Goal: Task Accomplishment & Management: Manage account settings

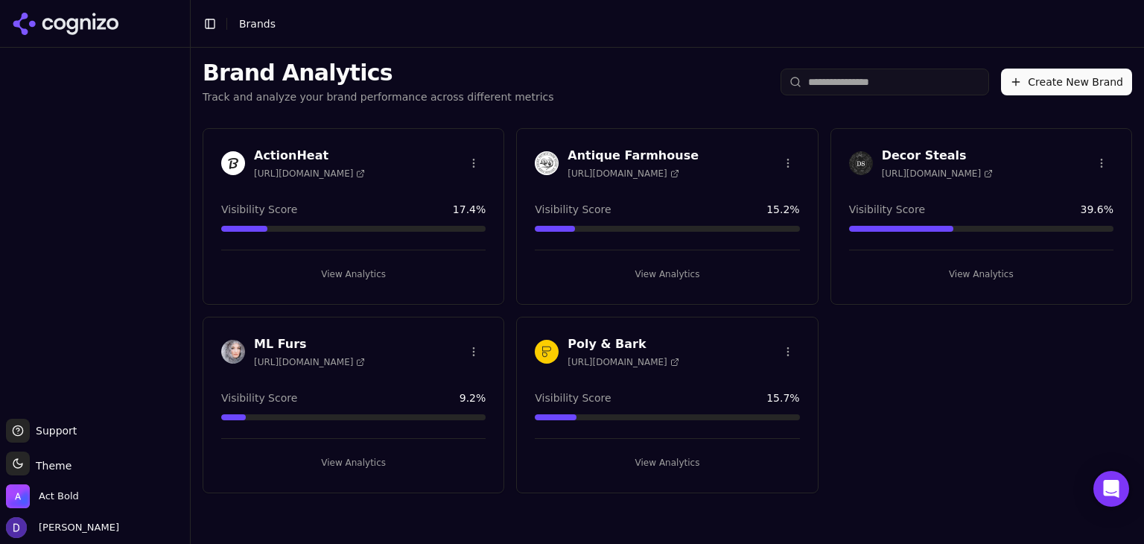
click at [649, 150] on h3 "Antique Farmhouse" at bounding box center [633, 156] width 131 height 18
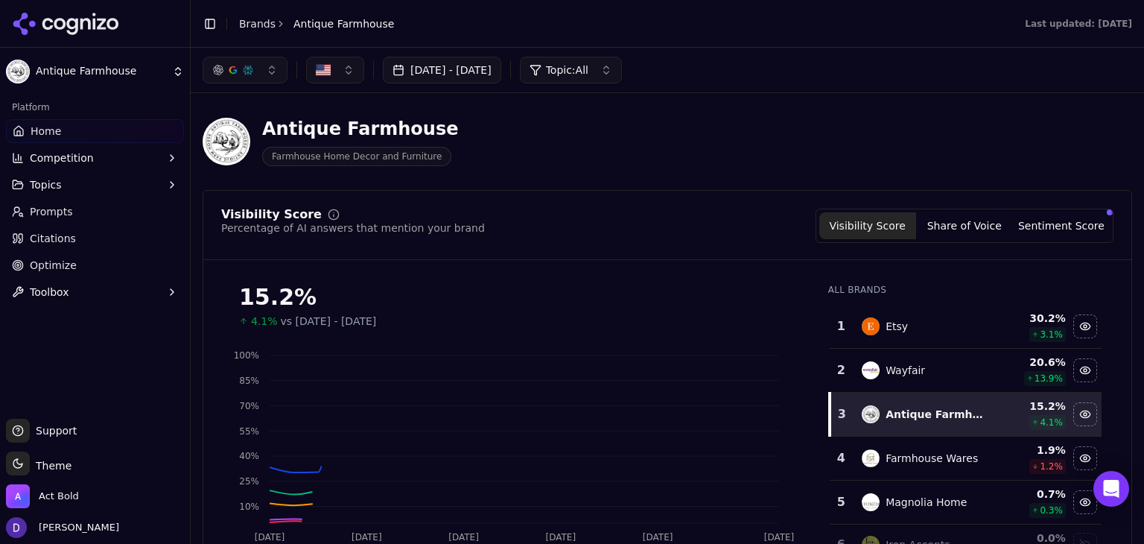
click at [478, 76] on button "[DATE] - [DATE]" at bounding box center [442, 70] width 118 height 27
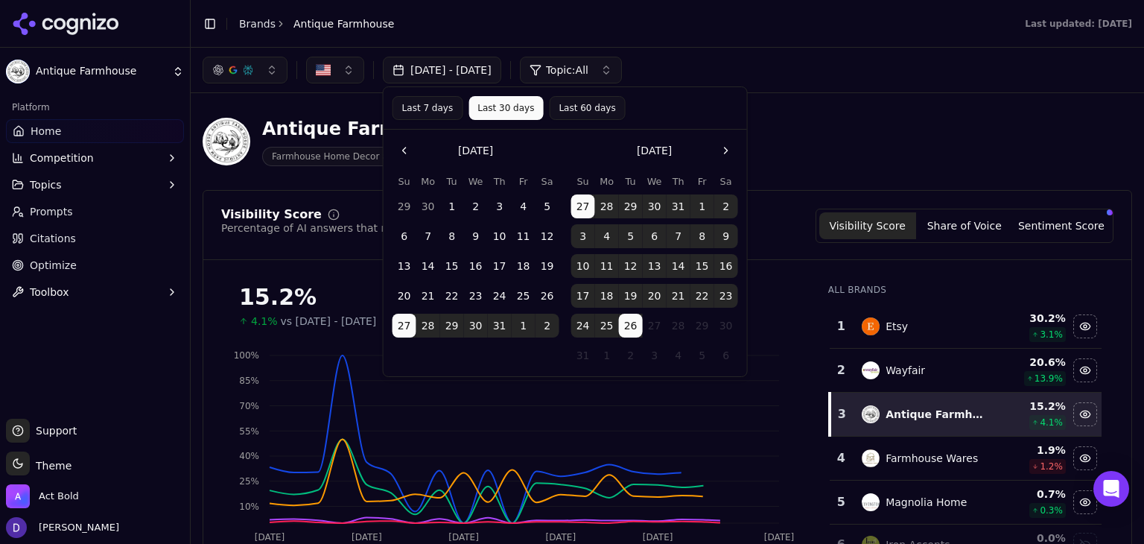
click at [448, 111] on button "Last 7 days" at bounding box center [428, 108] width 71 height 24
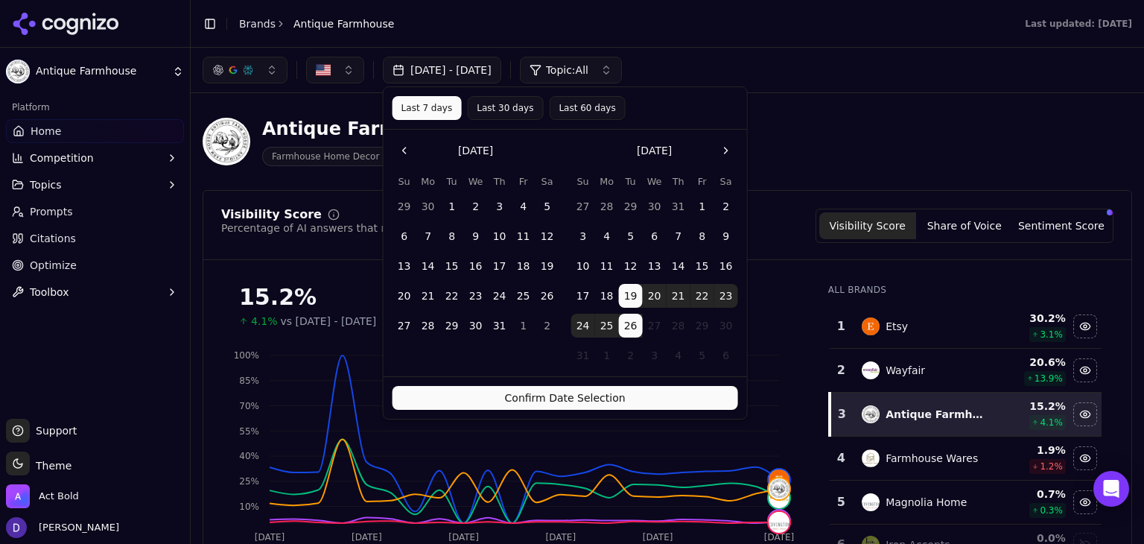
click at [499, 385] on div "Confirm Date Selection" at bounding box center [565, 397] width 363 height 42
click at [498, 391] on button "Confirm Date Selection" at bounding box center [566, 398] width 346 height 24
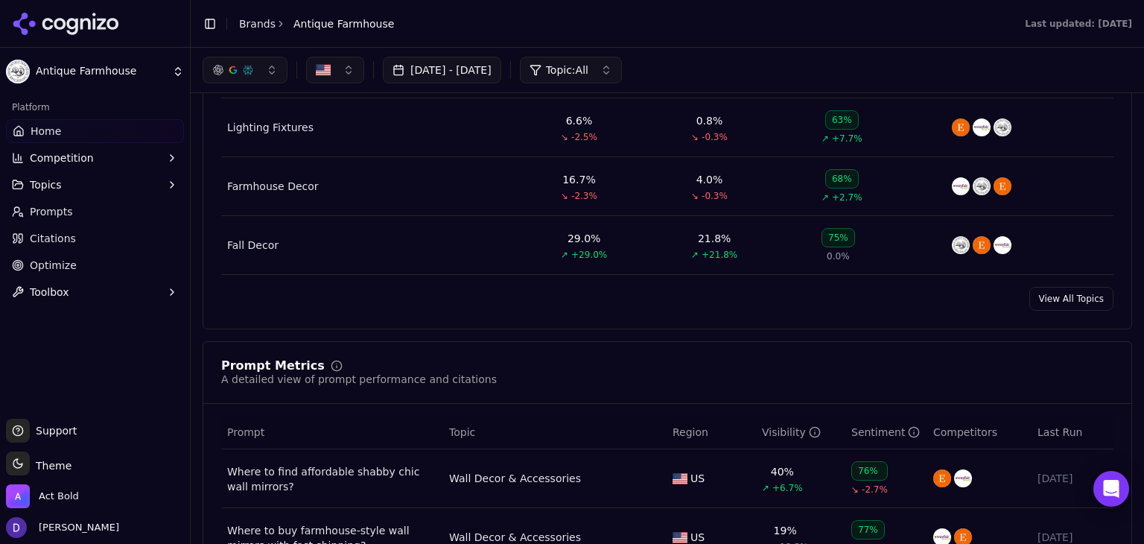
scroll to position [794, 0]
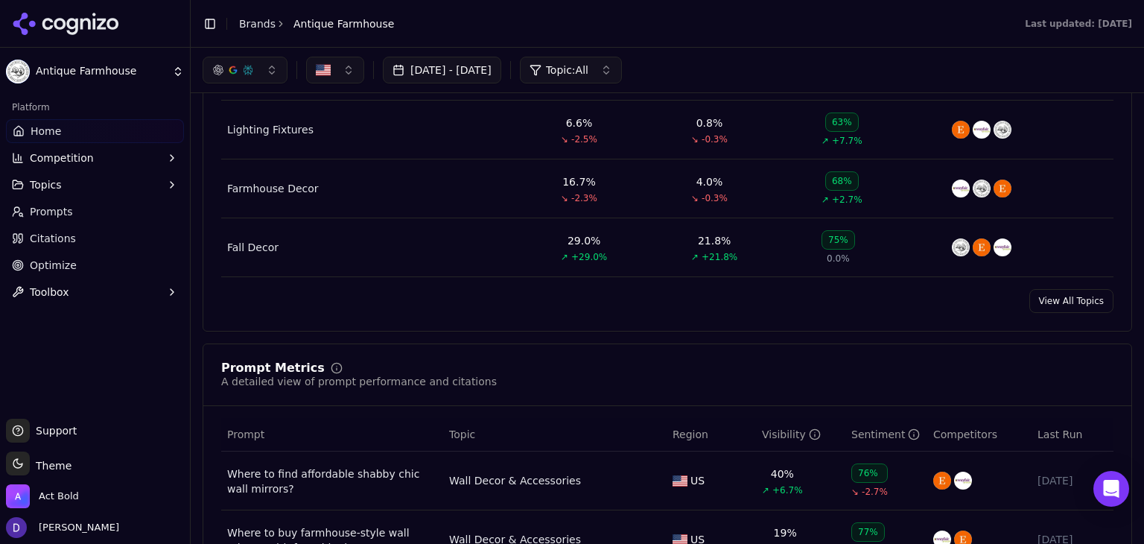
click at [1036, 299] on link "View All Topics" at bounding box center [1071, 301] width 84 height 24
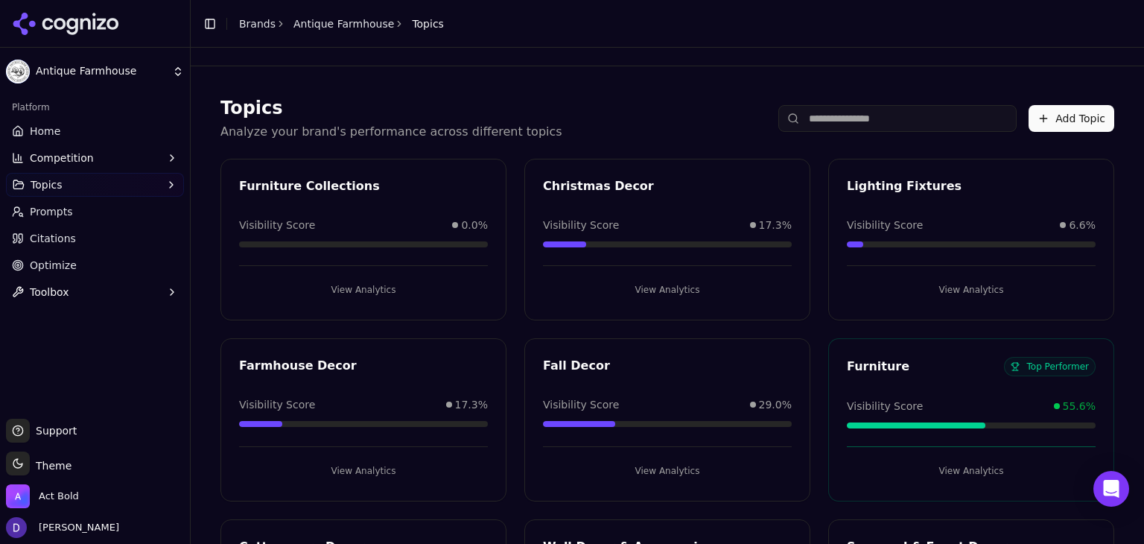
click at [377, 237] on div "Visibility Score 0.0%" at bounding box center [363, 232] width 249 height 30
click at [340, 190] on div "Furniture Collections" at bounding box center [363, 186] width 249 height 18
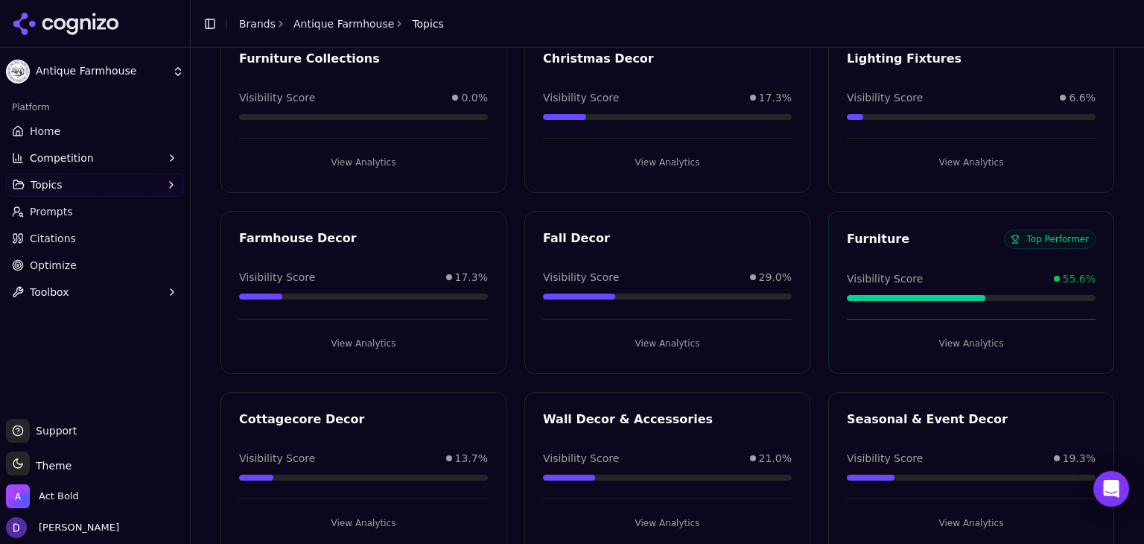
scroll to position [165, 0]
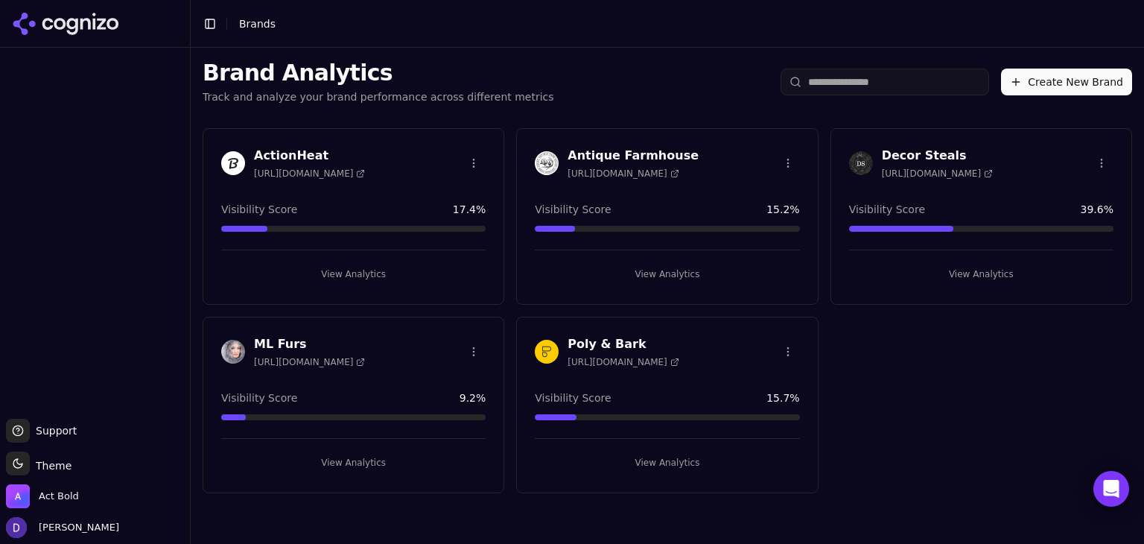
click at [609, 152] on h3 "Antique Farmhouse" at bounding box center [633, 156] width 131 height 18
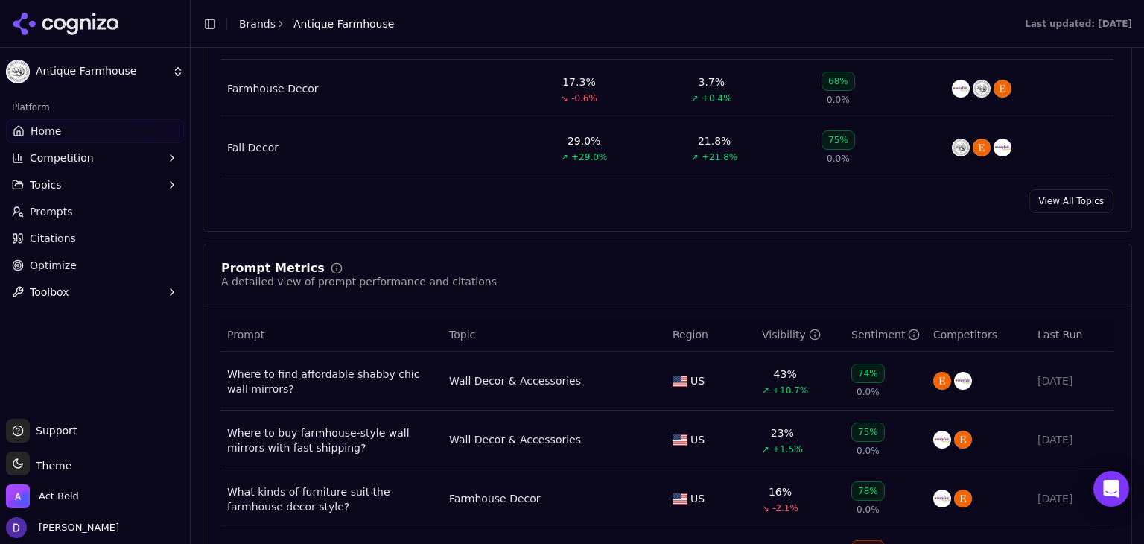
scroll to position [1291, 0]
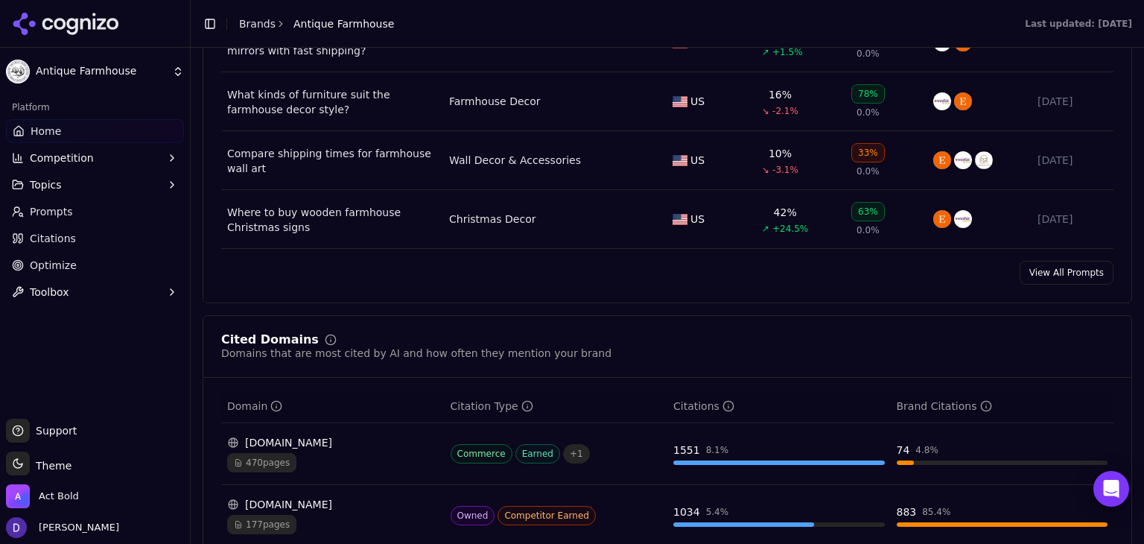
click at [1064, 282] on div "Prompt Metrics A detailed view of prompt performance and citations Prompt Topic…" at bounding box center [668, 75] width 930 height 457
click at [1064, 278] on link "View All Prompts" at bounding box center [1067, 273] width 94 height 24
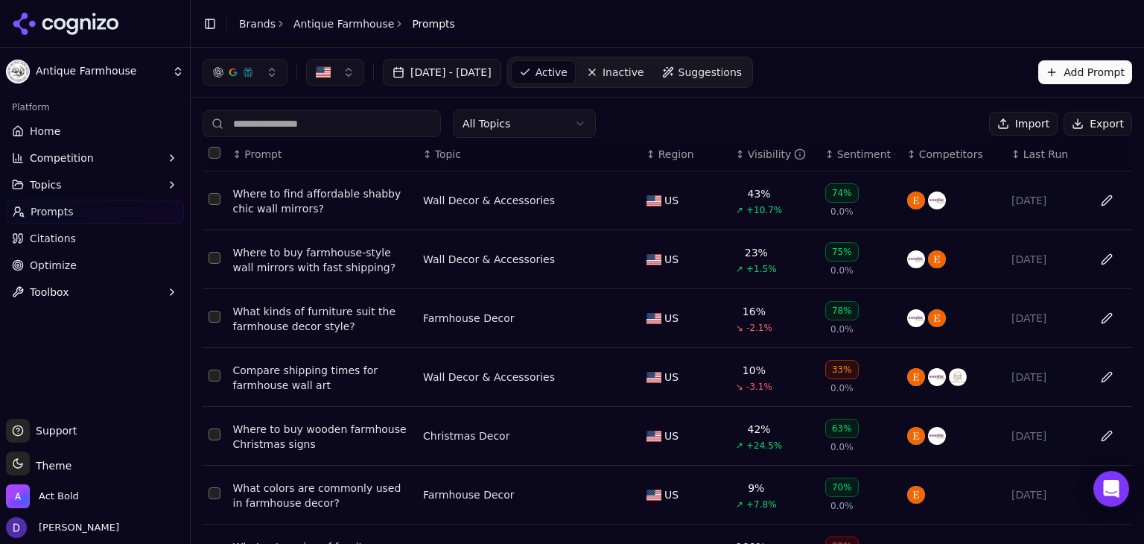
click at [1091, 121] on button "Export" at bounding box center [1098, 124] width 69 height 24
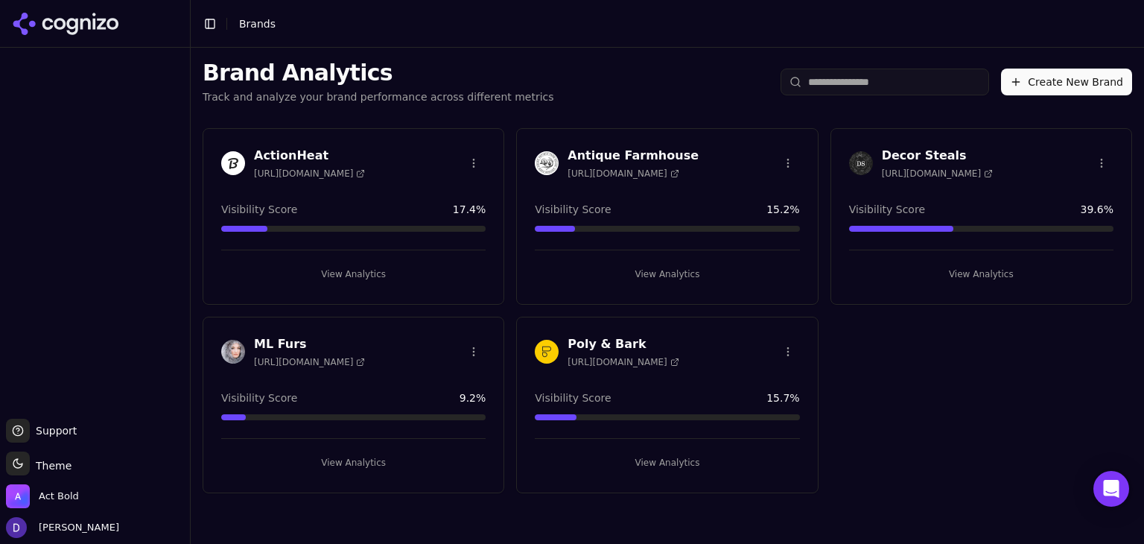
click at [632, 150] on h3 "Antique Farmhouse" at bounding box center [633, 156] width 131 height 18
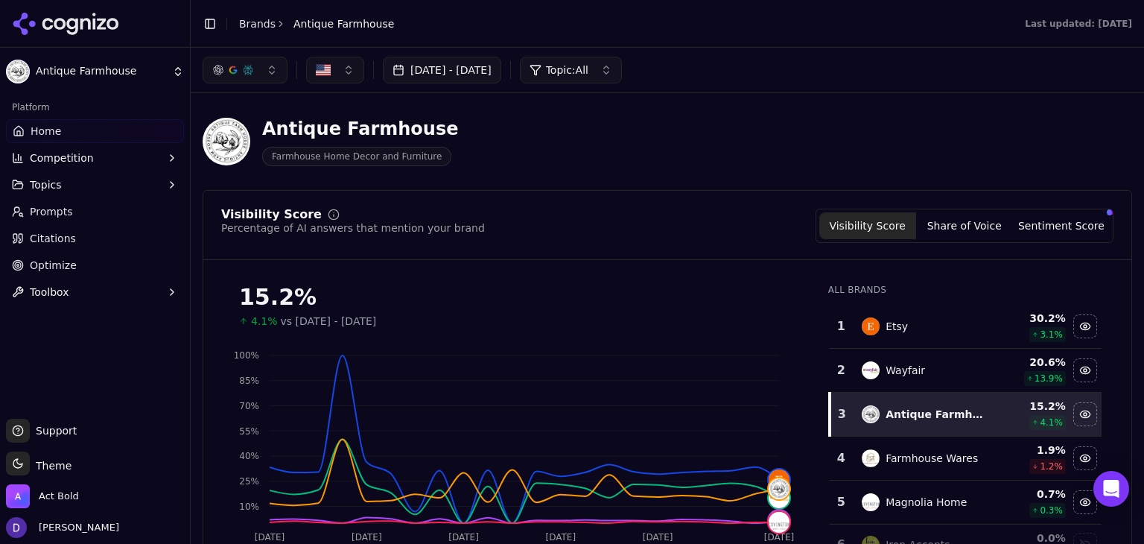
click at [448, 66] on button "[DATE] - [DATE]" at bounding box center [442, 70] width 118 height 27
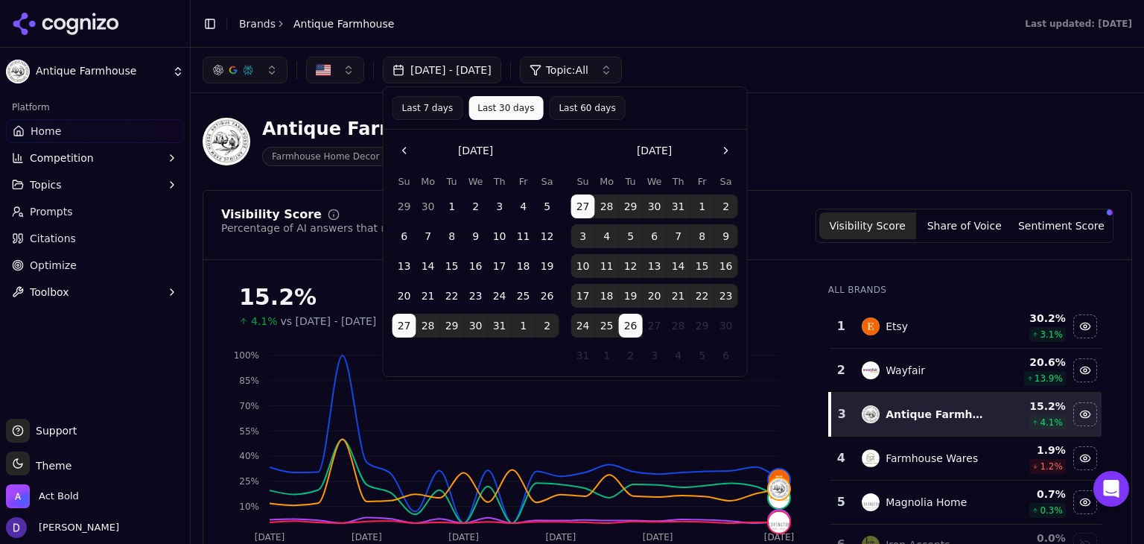
click at [401, 107] on button "Last 7 days" at bounding box center [428, 108] width 71 height 24
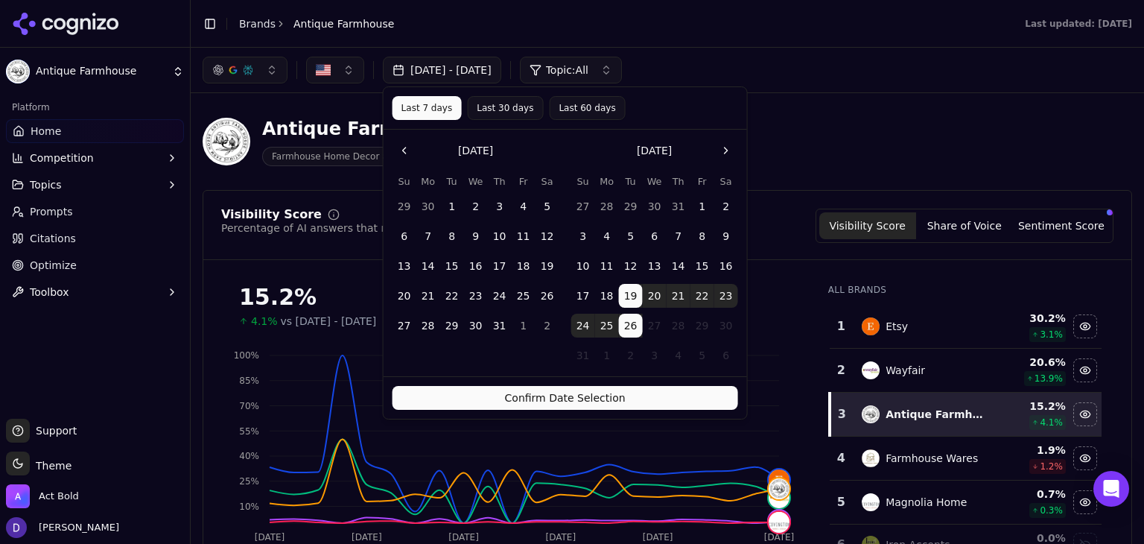
click at [646, 416] on div "Confirm Date Selection" at bounding box center [565, 397] width 363 height 42
click at [633, 398] on button "Confirm Date Selection" at bounding box center [566, 398] width 346 height 24
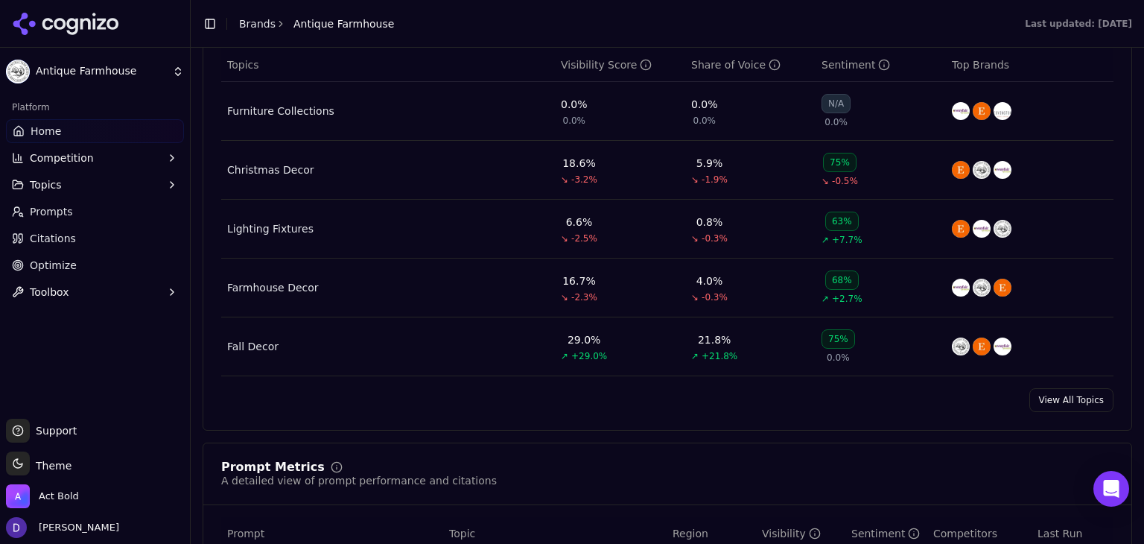
scroll to position [1092, 0]
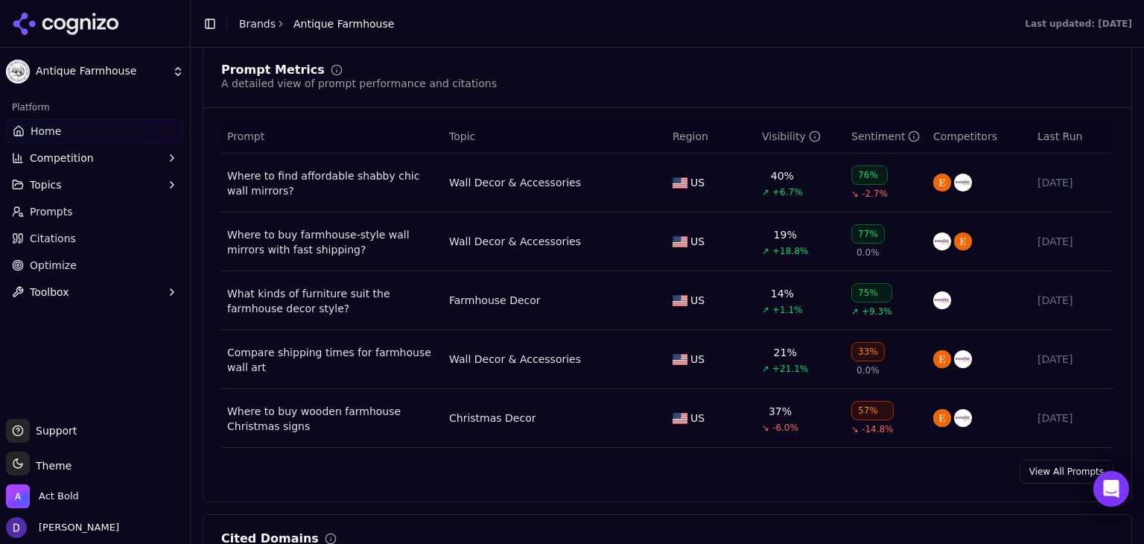
drag, startPoint x: 1049, startPoint y: 465, endPoint x: 1036, endPoint y: 454, distance: 16.9
click at [1049, 465] on link "View All Prompts" at bounding box center [1067, 472] width 94 height 24
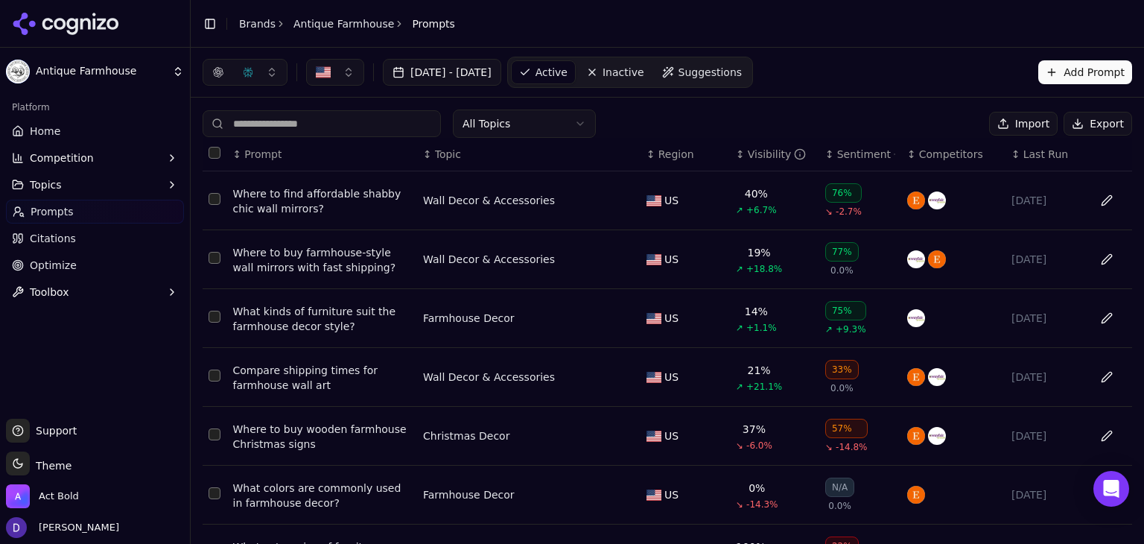
scroll to position [276, 0]
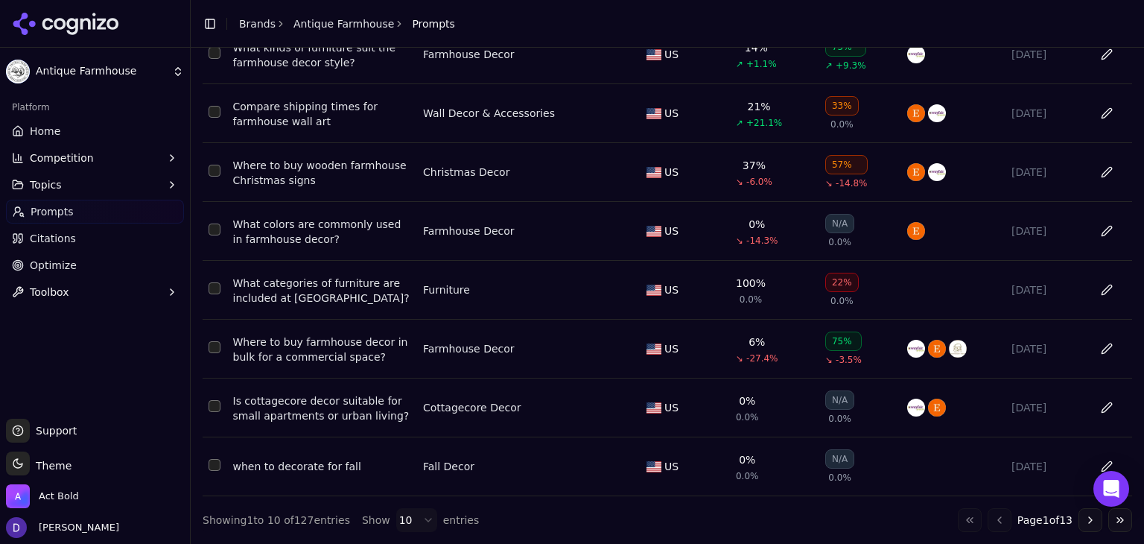
click at [398, 517] on html "Antique Farmhouse Platform Home Competition Topics Prompts Citations Optimize T…" at bounding box center [572, 272] width 1144 height 544
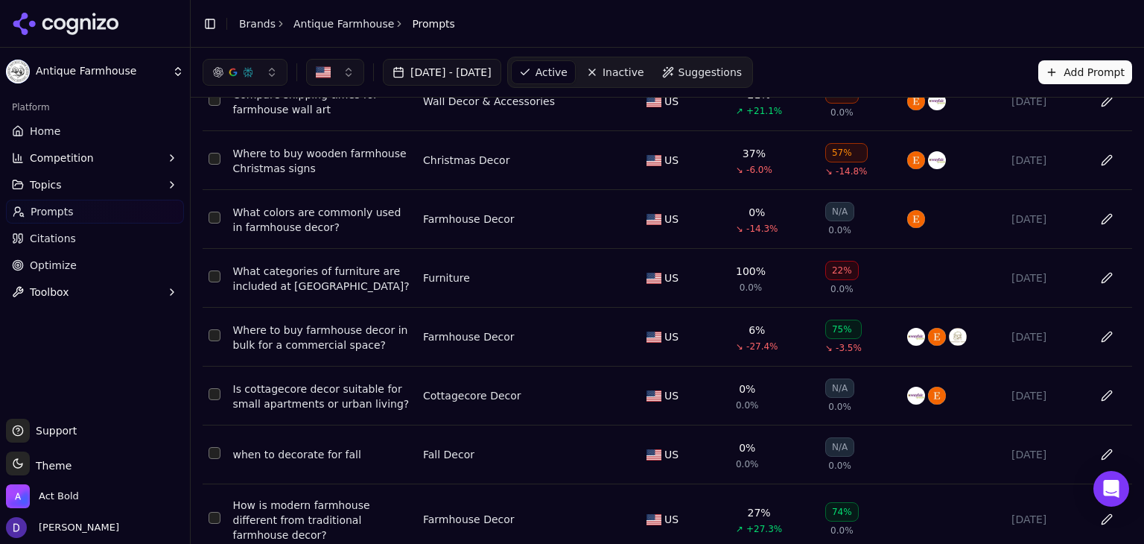
scroll to position [0, 0]
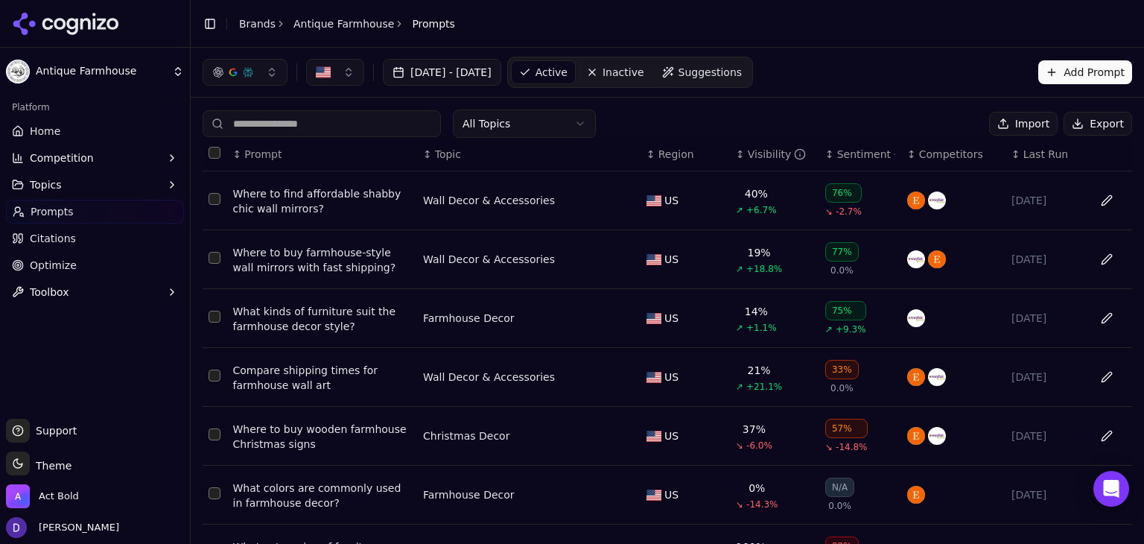
click at [212, 159] on th "Data table" at bounding box center [215, 155] width 25 height 34
click at [212, 153] on button "Select all rows" at bounding box center [215, 153] width 12 height 12
click at [944, 120] on button "Deactivate ( 100 )" at bounding box center [922, 124] width 122 height 24
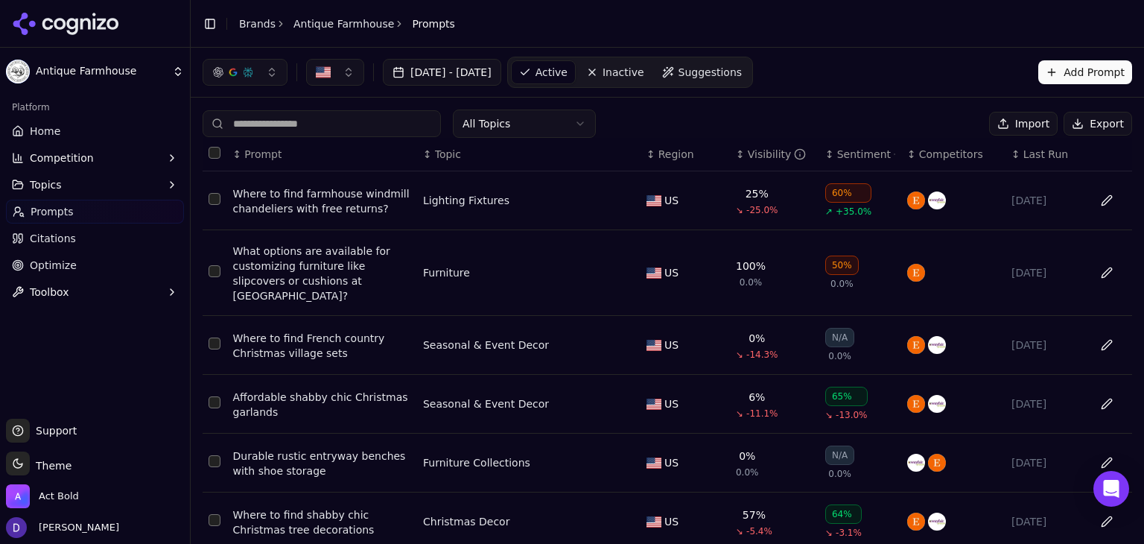
click at [219, 158] on th "Data table" at bounding box center [215, 155] width 25 height 34
click at [212, 156] on button "Select all rows" at bounding box center [215, 153] width 12 height 12
click at [928, 124] on button "Deactivate ( 10 )" at bounding box center [924, 124] width 115 height 24
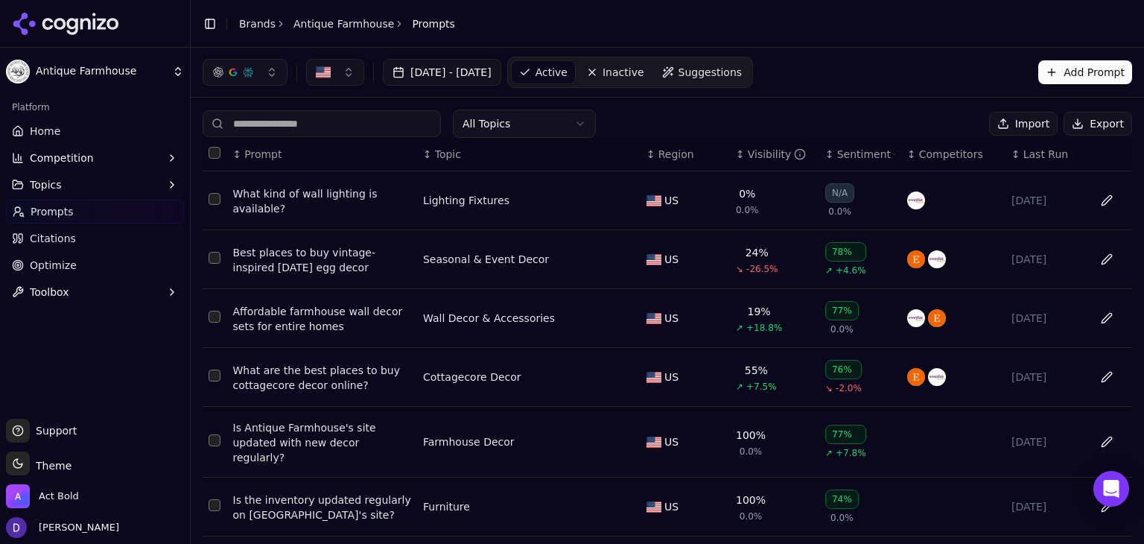
click at [208, 156] on th "Data table" at bounding box center [215, 155] width 25 height 34
click at [212, 156] on button "Select all rows" at bounding box center [215, 153] width 12 height 12
click at [895, 129] on button "Deactivate ( 10 )" at bounding box center [924, 124] width 115 height 24
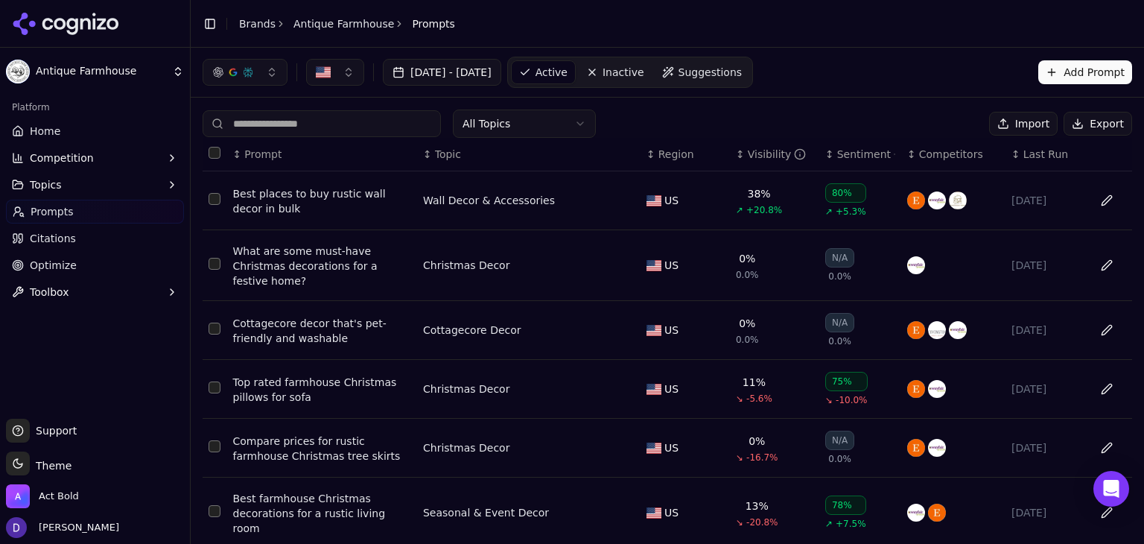
click at [214, 150] on button "Select all rows" at bounding box center [215, 153] width 12 height 12
click at [961, 127] on button "Deactivate ( 7 )" at bounding box center [928, 124] width 109 height 24
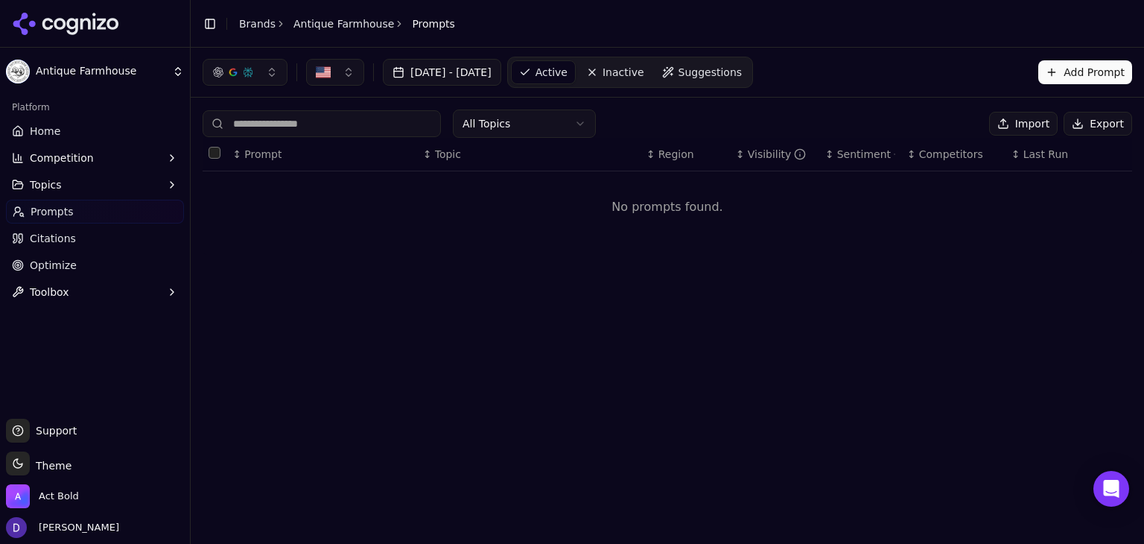
click at [1020, 129] on button "Import" at bounding box center [1023, 124] width 69 height 24
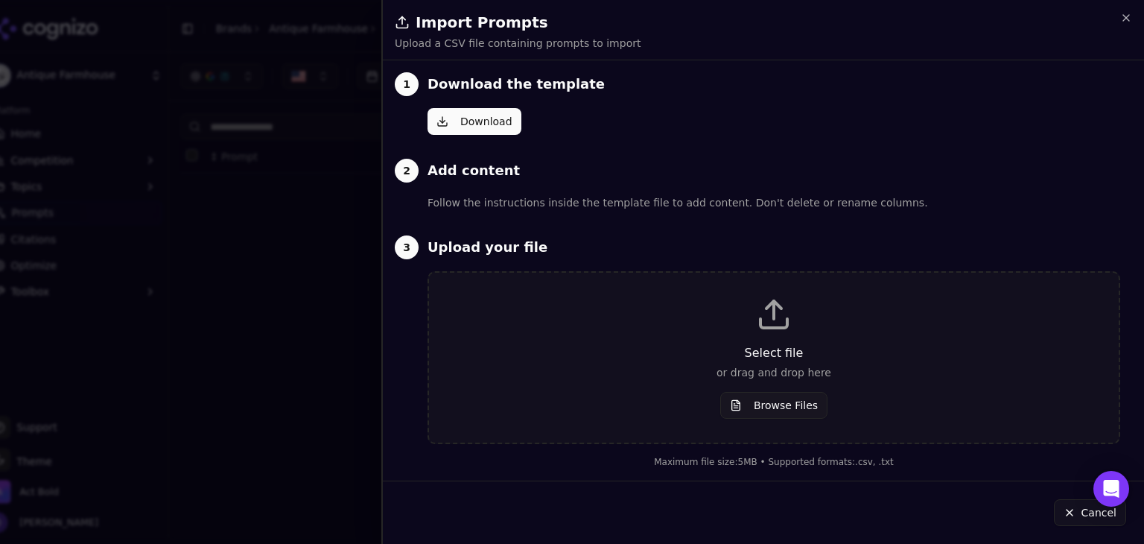
click at [724, 326] on div "Select file or drag and drop here Browse Files" at bounding box center [774, 357] width 642 height 122
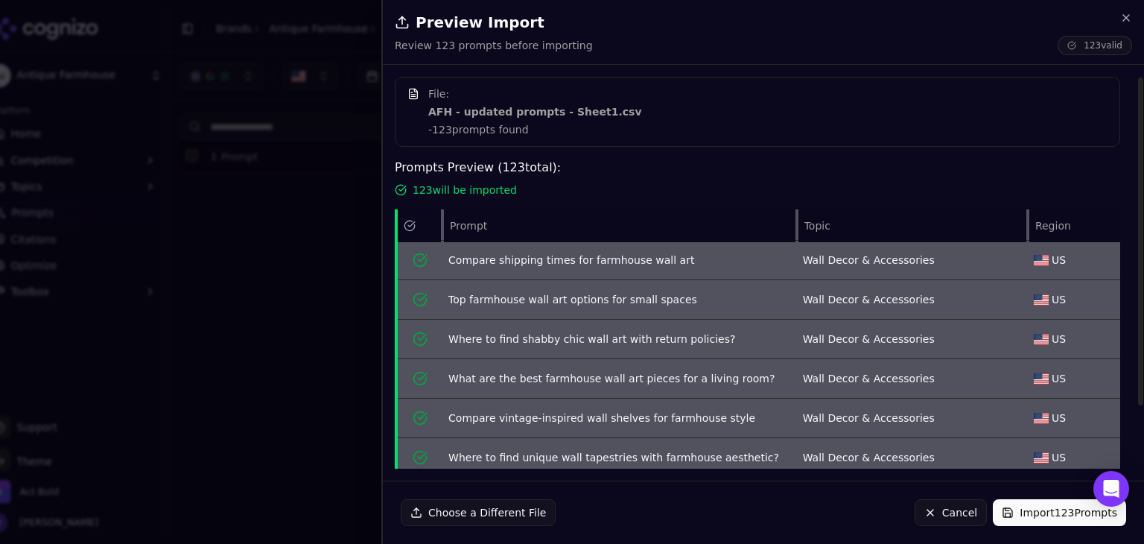
scroll to position [128, 0]
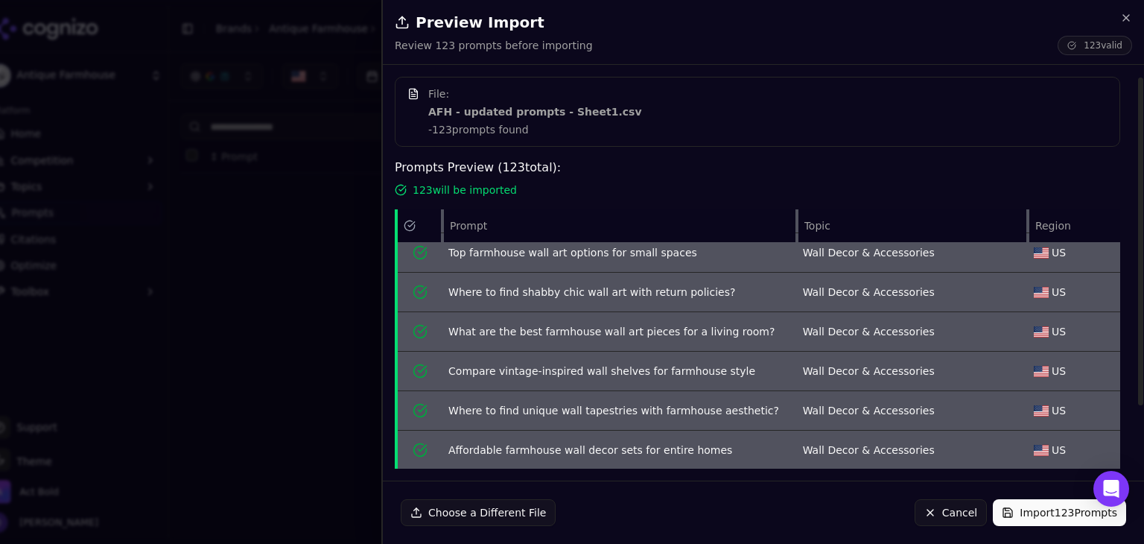
click at [1065, 513] on button "Import 123 Prompts" at bounding box center [1059, 512] width 133 height 27
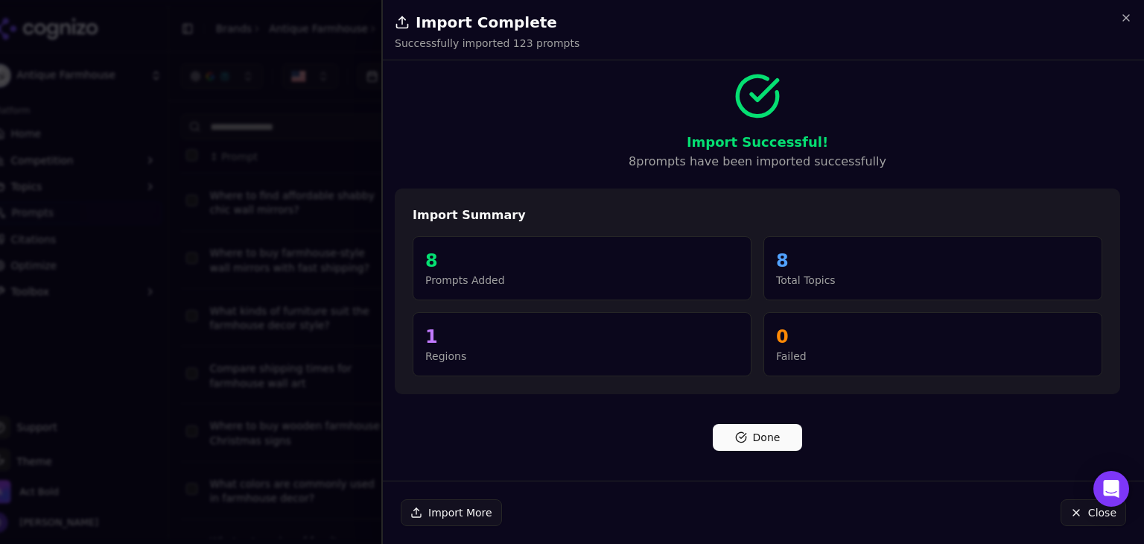
click at [765, 434] on button "Done" at bounding box center [757, 437] width 89 height 27
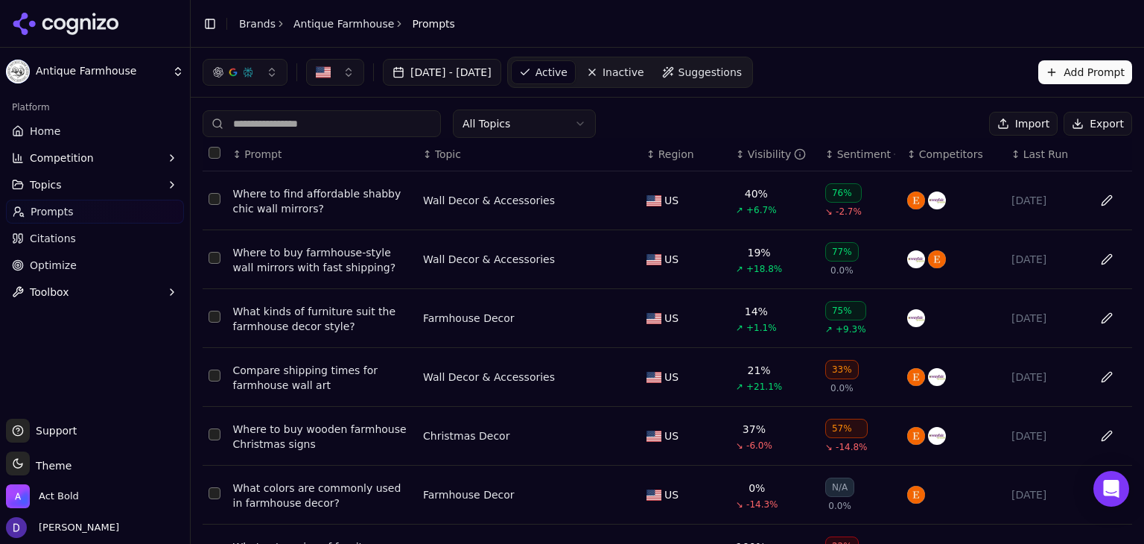
click at [96, 137] on link "Home" at bounding box center [95, 131] width 178 height 24
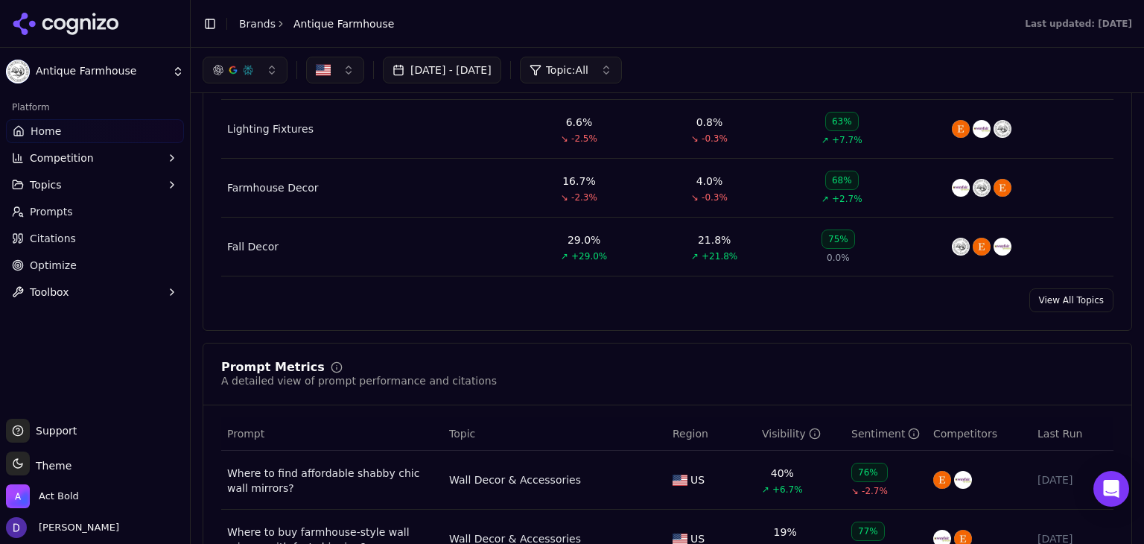
scroll to position [794, 0]
drag, startPoint x: 1099, startPoint y: 281, endPoint x: 1090, endPoint y: 290, distance: 12.6
click at [1099, 281] on div "Topic Performance Monitor topics related to your brand Topics Visibility Score …" at bounding box center [668, 103] width 930 height 457
click at [1081, 296] on link "View All Topics" at bounding box center [1071, 301] width 84 height 24
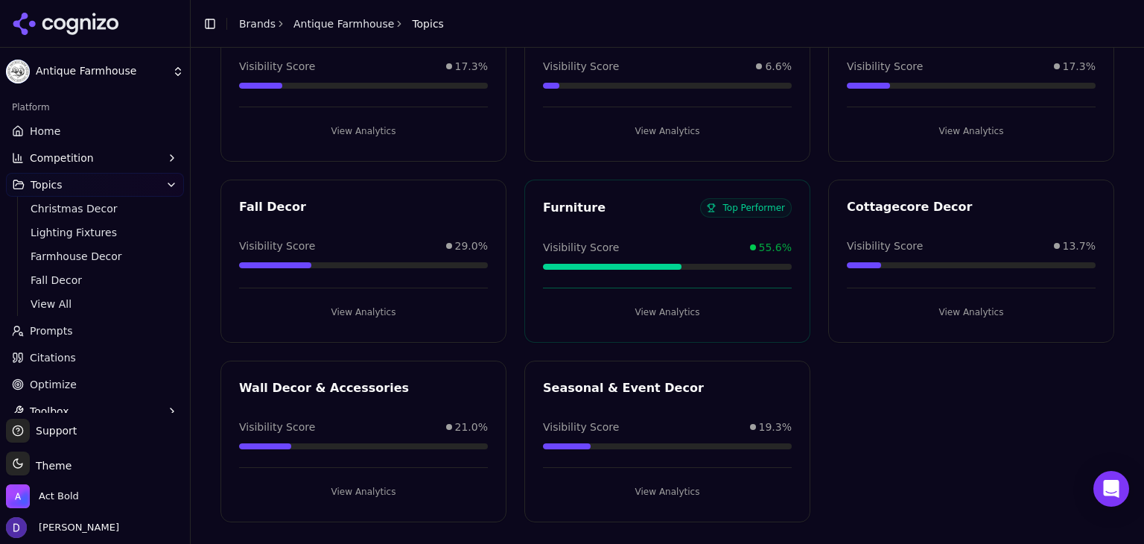
scroll to position [146, 0]
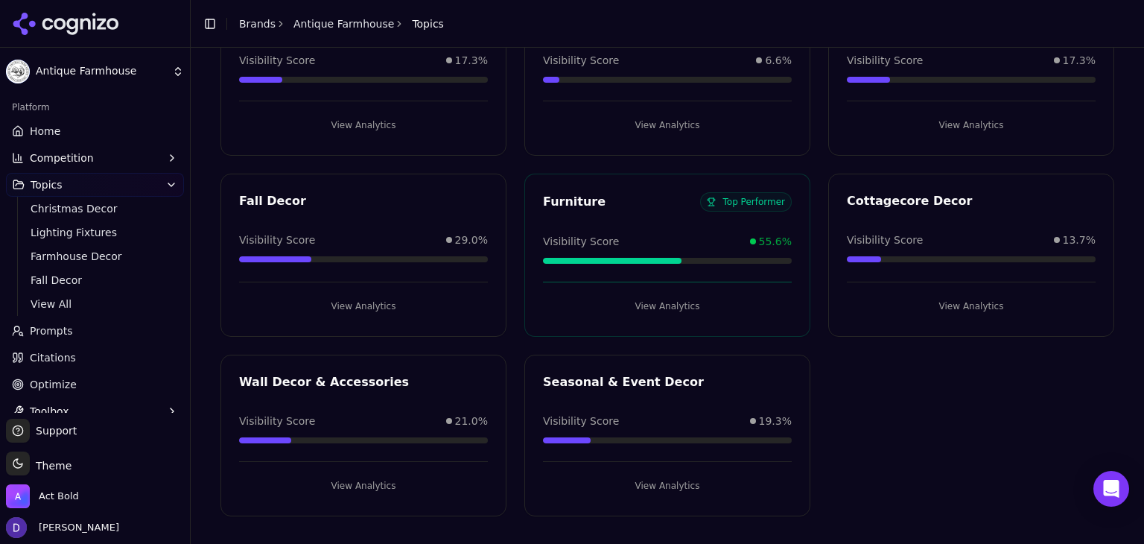
click at [45, 137] on span "Home" at bounding box center [45, 131] width 31 height 15
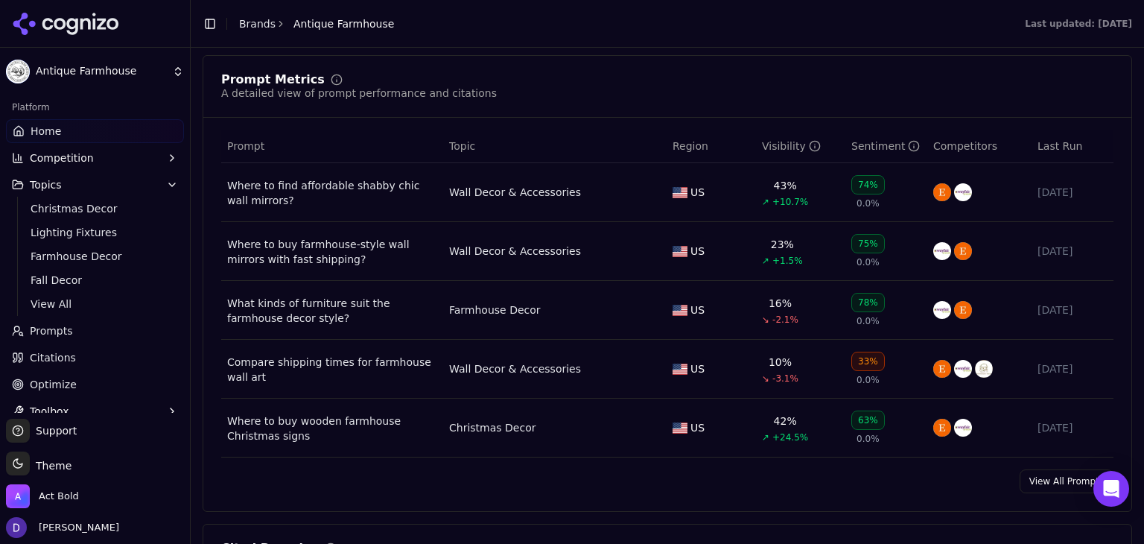
scroll to position [1192, 0]
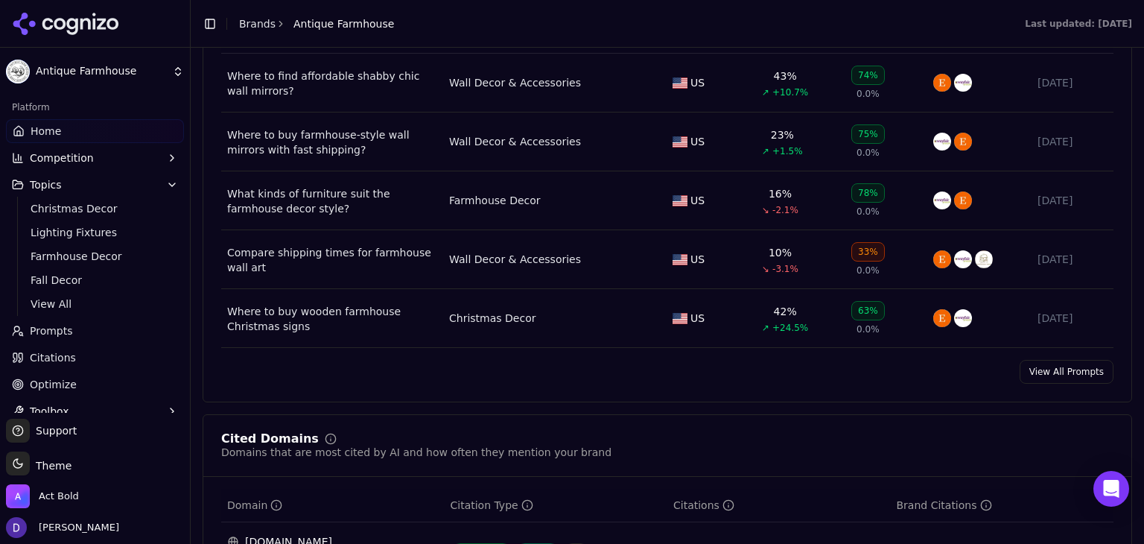
click at [1044, 374] on link "View All Prompts" at bounding box center [1067, 372] width 94 height 24
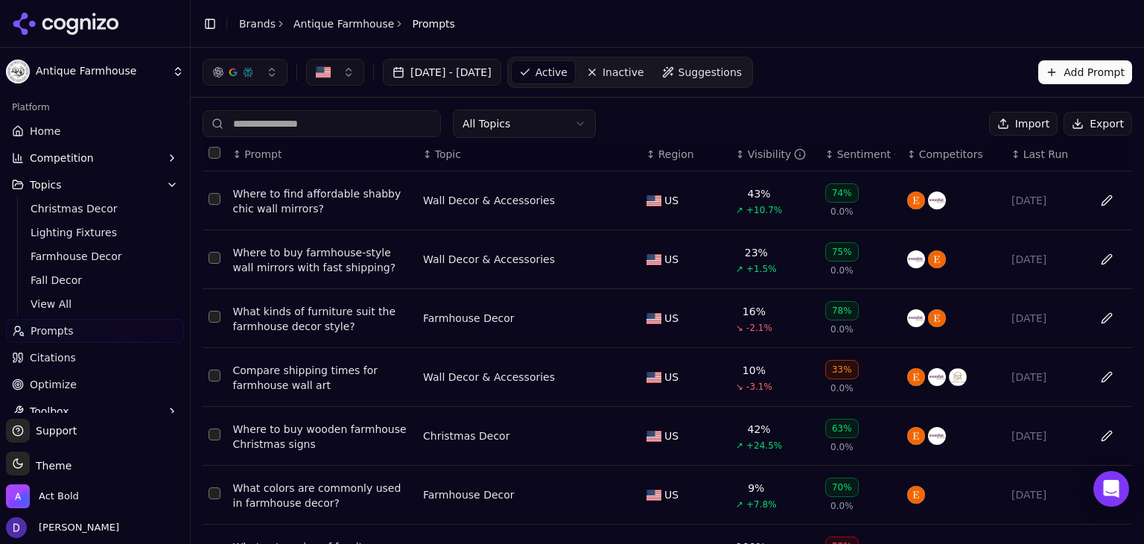
click at [1083, 125] on button "Export" at bounding box center [1098, 124] width 69 height 24
click at [65, 141] on link "Home" at bounding box center [95, 131] width 178 height 24
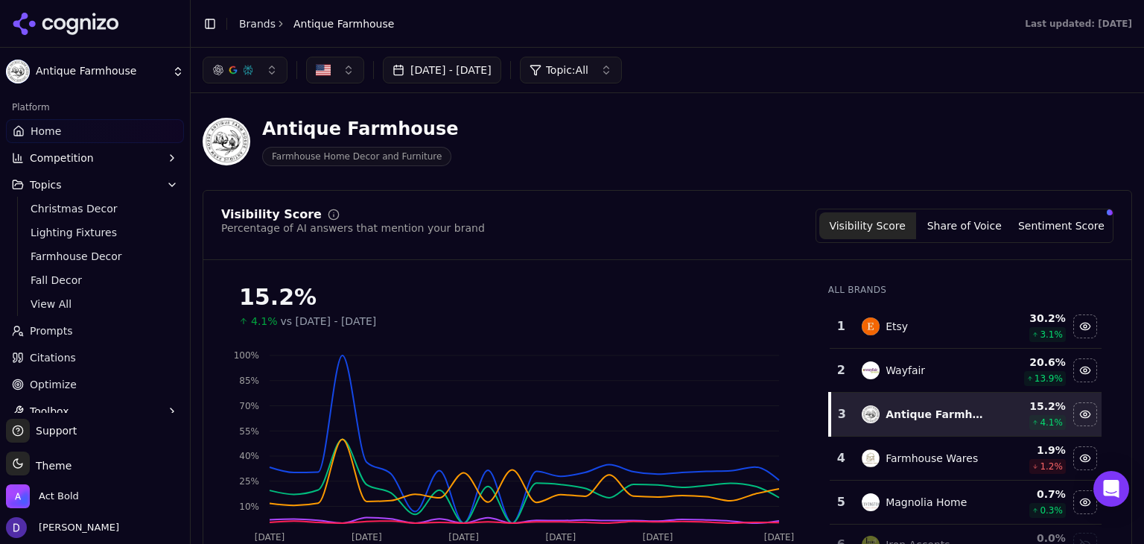
click at [441, 81] on button "[DATE] - [DATE]" at bounding box center [442, 70] width 118 height 27
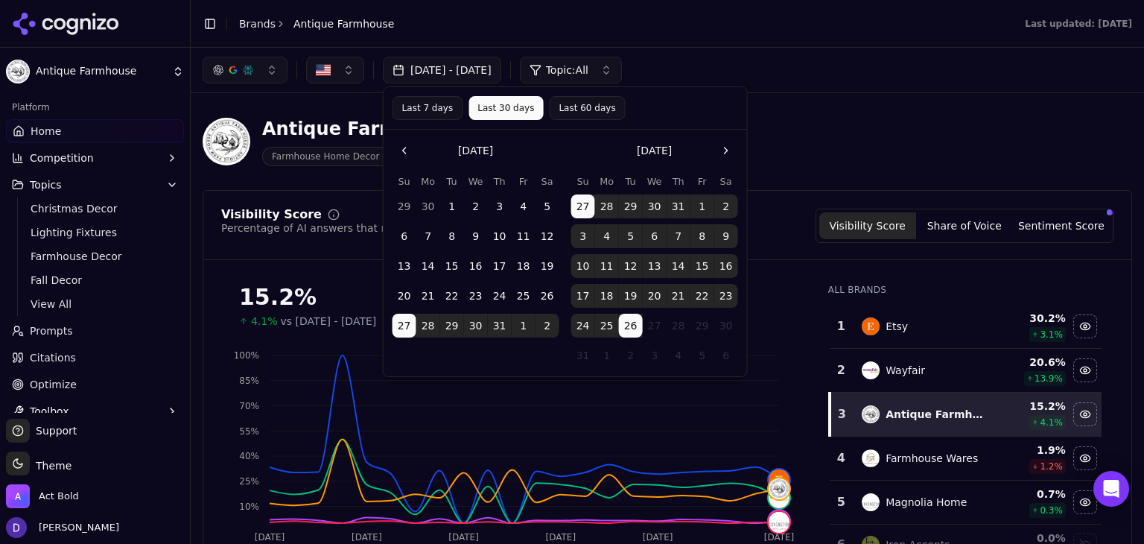
click at [422, 118] on button "Last 7 days" at bounding box center [428, 108] width 71 height 24
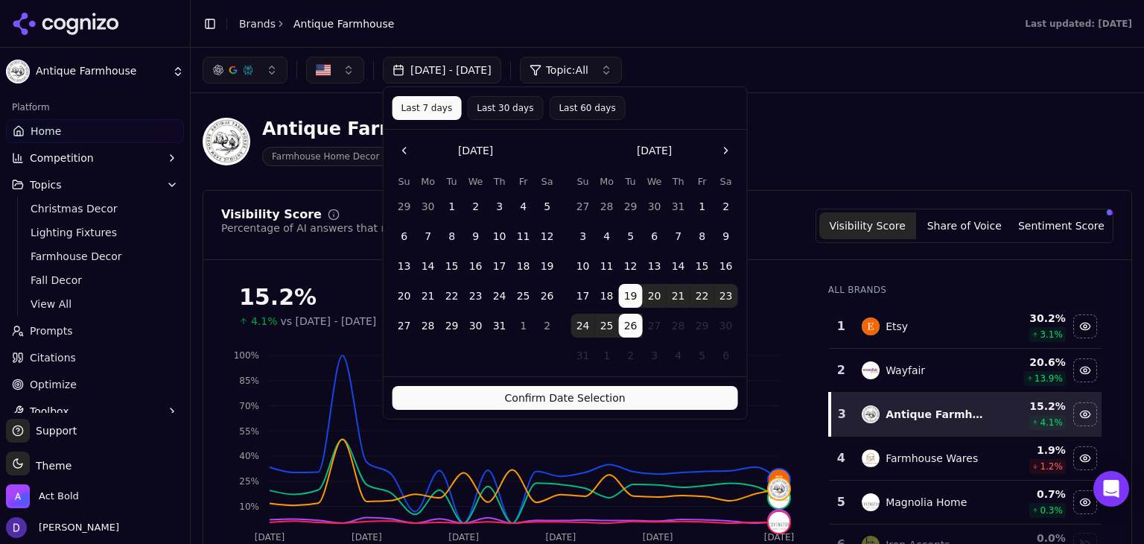
click at [544, 403] on button "Confirm Date Selection" at bounding box center [566, 398] width 346 height 24
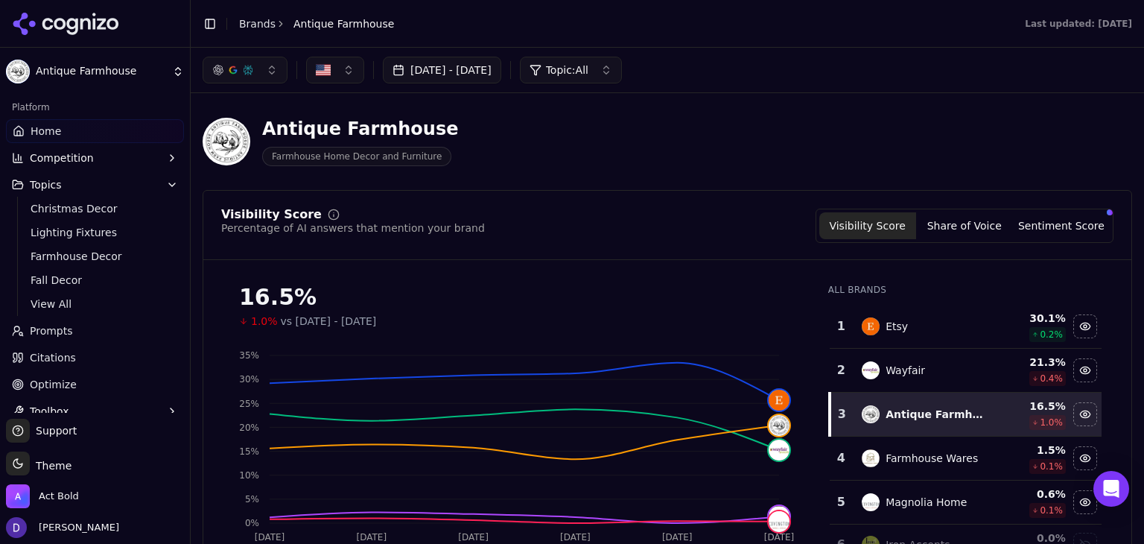
click at [95, 131] on link "Home" at bounding box center [95, 131] width 178 height 24
click at [72, 133] on link "Home" at bounding box center [95, 131] width 178 height 24
click at [247, 26] on link "Brands" at bounding box center [257, 24] width 36 height 12
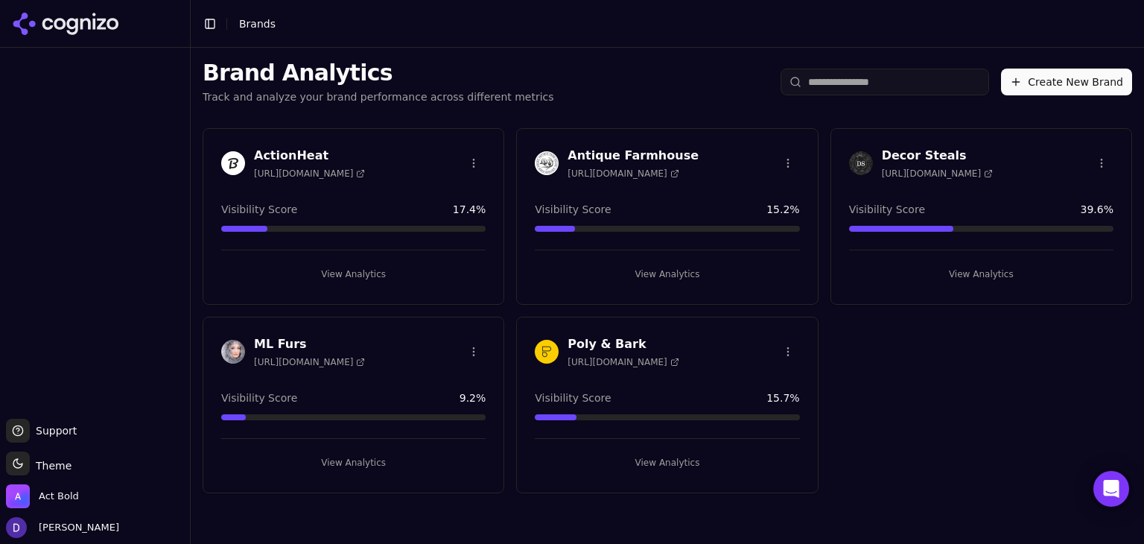
click at [953, 393] on div "ActionHeat https://actionheat.com Visibility Score 17.4 % View Analytics Antiqu…" at bounding box center [667, 310] width 953 height 389
click at [602, 343] on h3 "Poly & Bark" at bounding box center [623, 344] width 111 height 18
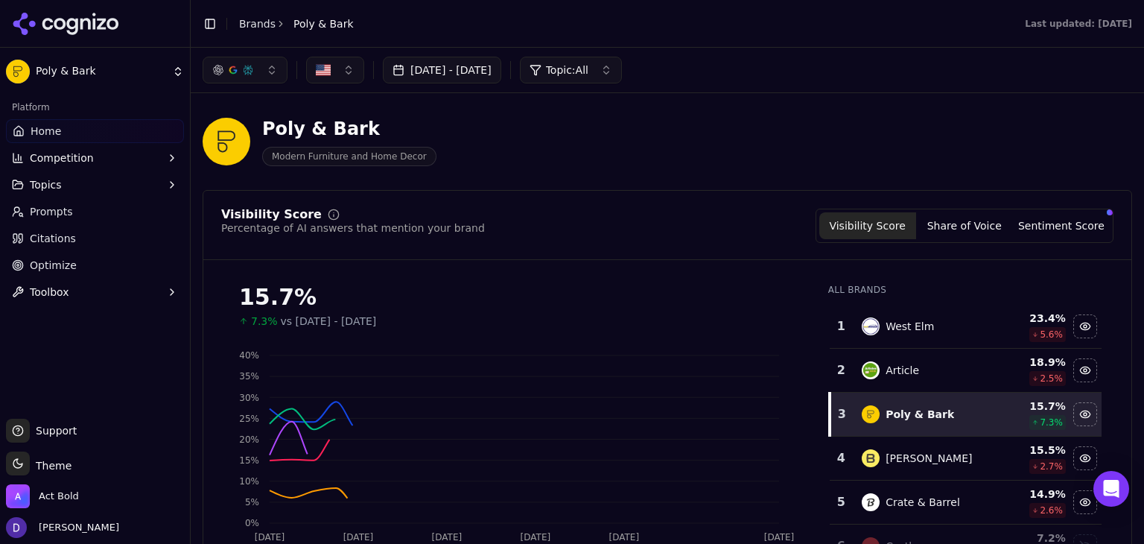
click at [415, 83] on div "Jul 27, 2025 - Aug 26, 2025 Topic: All" at bounding box center [667, 70] width 953 height 45
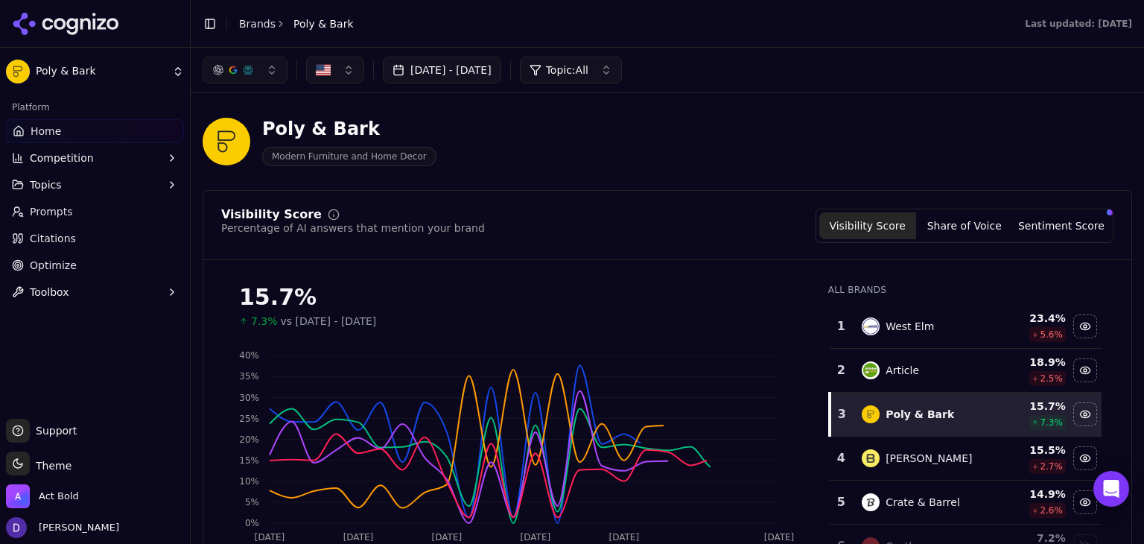
click at [435, 68] on button "[DATE] - [DATE]" at bounding box center [442, 70] width 118 height 27
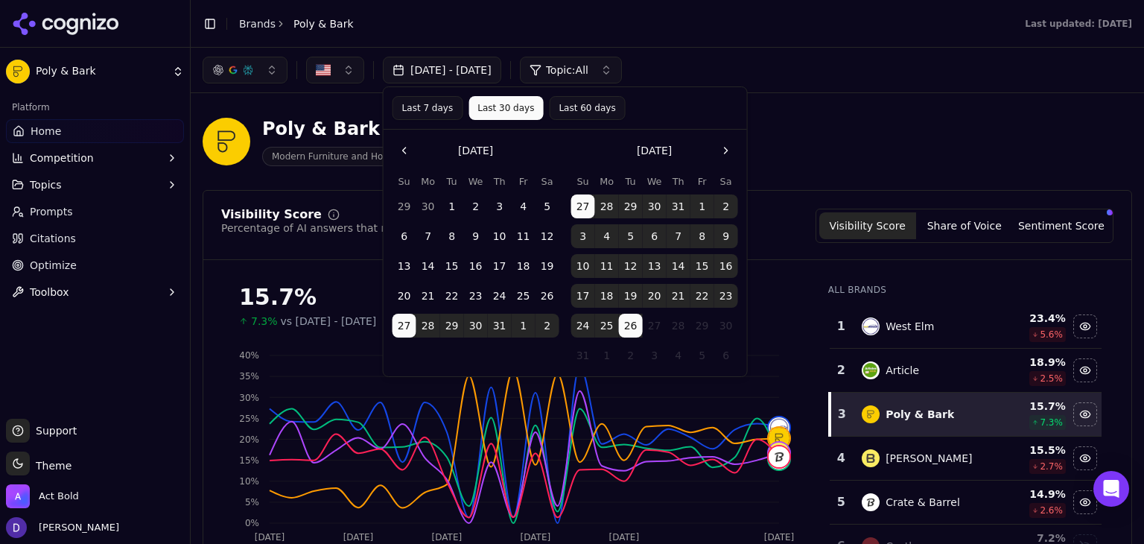
click at [418, 117] on button "Last 7 days" at bounding box center [428, 108] width 71 height 24
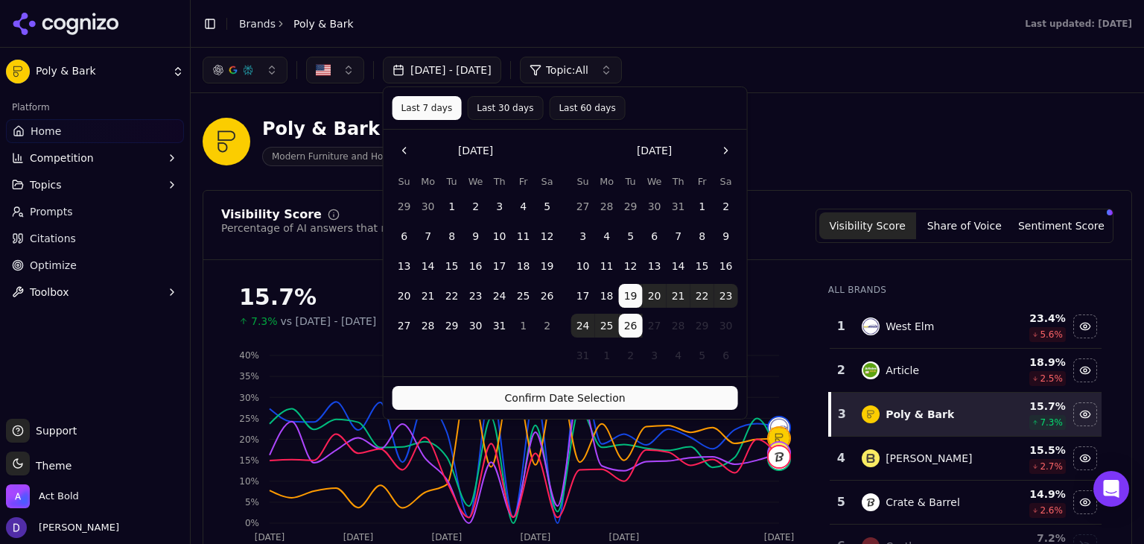
click at [561, 394] on button "Confirm Date Selection" at bounding box center [566, 398] width 346 height 24
